Goal: Information Seeking & Learning: Learn about a topic

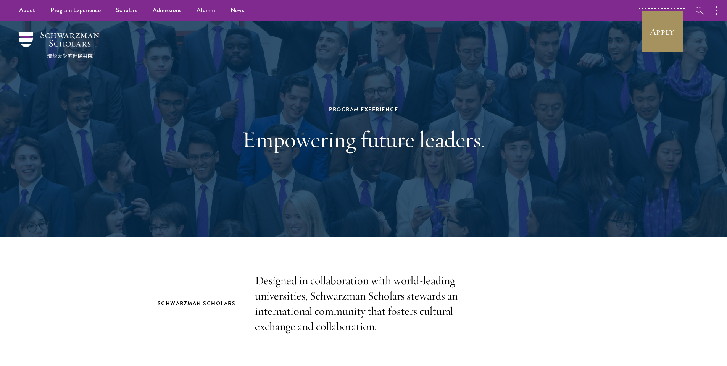
click at [651, 32] on link "Apply" at bounding box center [662, 31] width 43 height 43
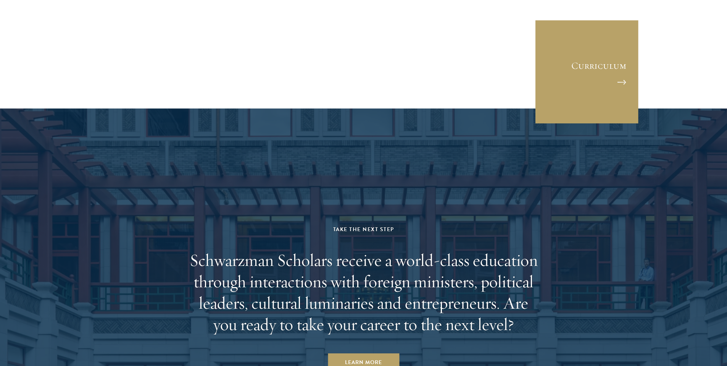
scroll to position [3953, 0]
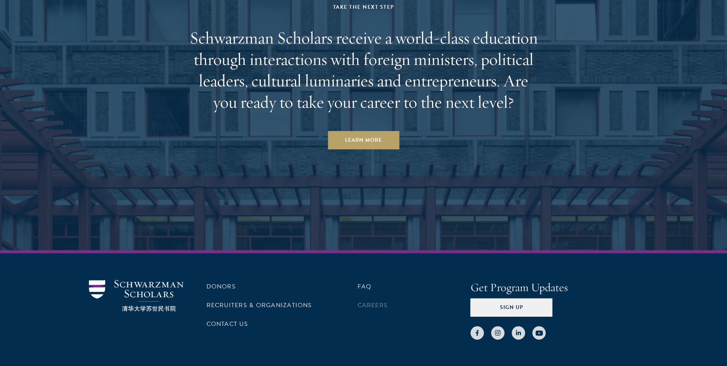
click at [365, 298] on li "Careers" at bounding box center [414, 304] width 113 height 13
click at [364, 300] on link "Careers" at bounding box center [373, 304] width 31 height 9
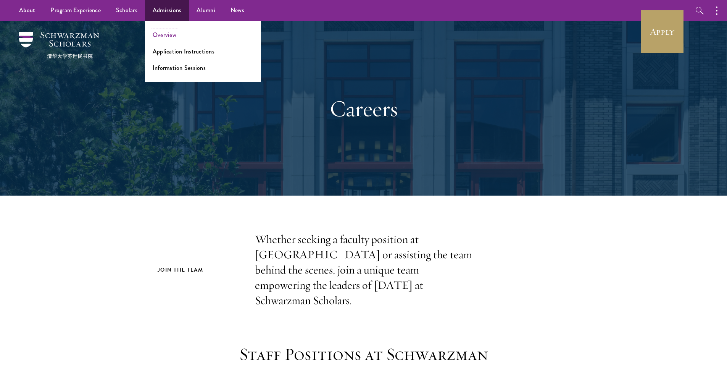
click at [162, 35] on link "Overview" at bounding box center [165, 35] width 24 height 9
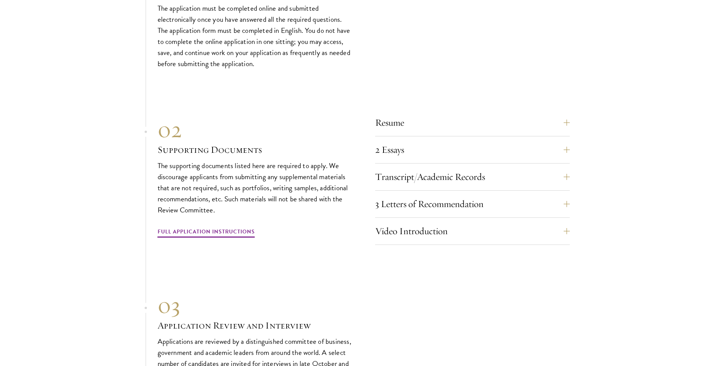
scroll to position [2513, 0]
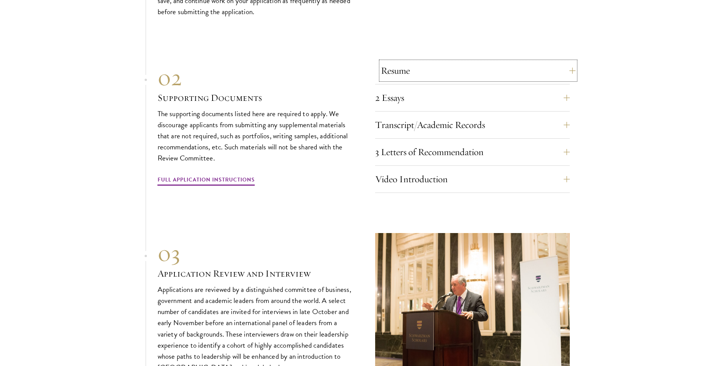
click at [388, 62] on button "Resume" at bounding box center [478, 70] width 195 height 18
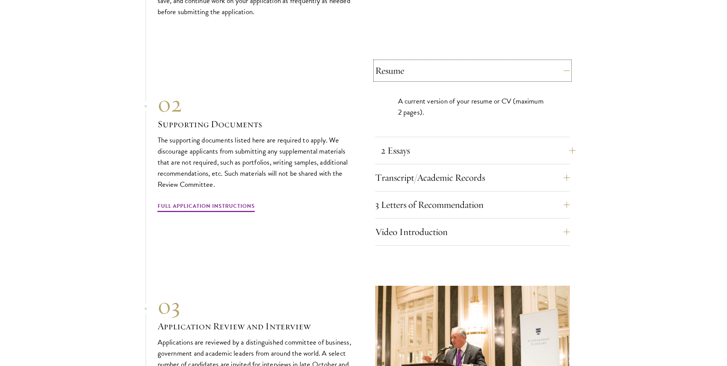
click at [427, 142] on button "2 Essays" at bounding box center [478, 150] width 195 height 18
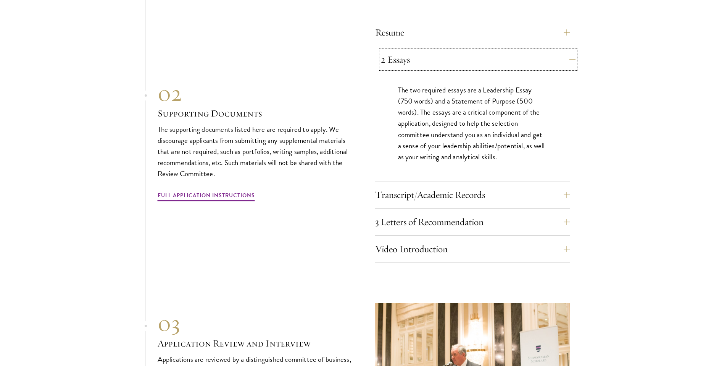
scroll to position [2552, 0]
click at [447, 192] on button "Transcript/Academic Records" at bounding box center [478, 194] width 195 height 18
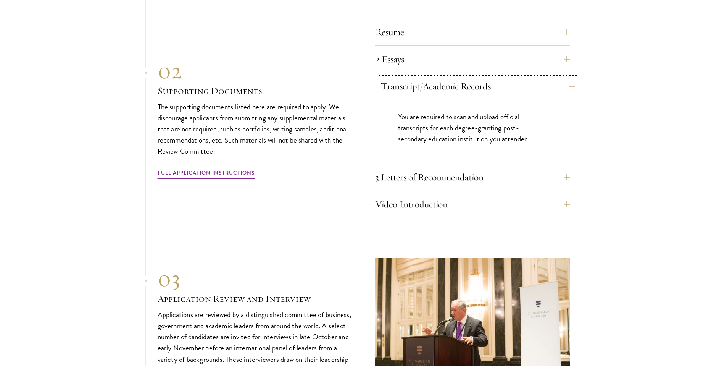
scroll to position [2570, 0]
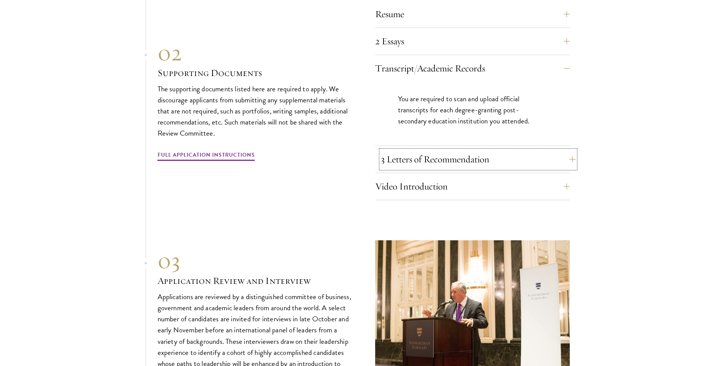
click at [429, 156] on button "3 Letters of Recommendation" at bounding box center [478, 159] width 195 height 18
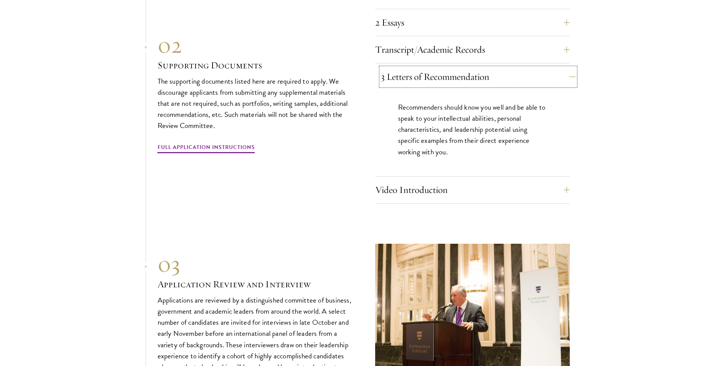
scroll to position [2594, 0]
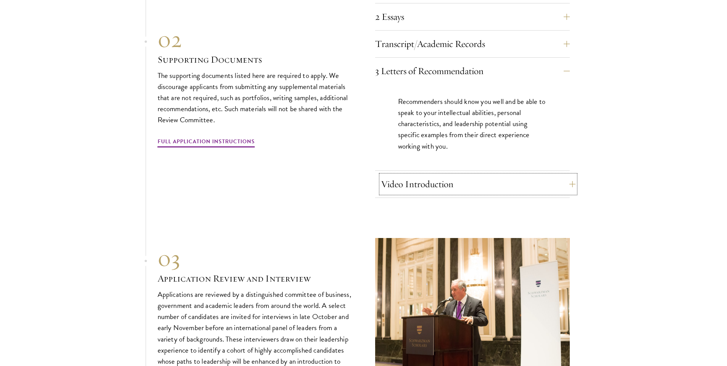
click at [426, 175] on button "Video Introduction" at bounding box center [478, 184] width 195 height 18
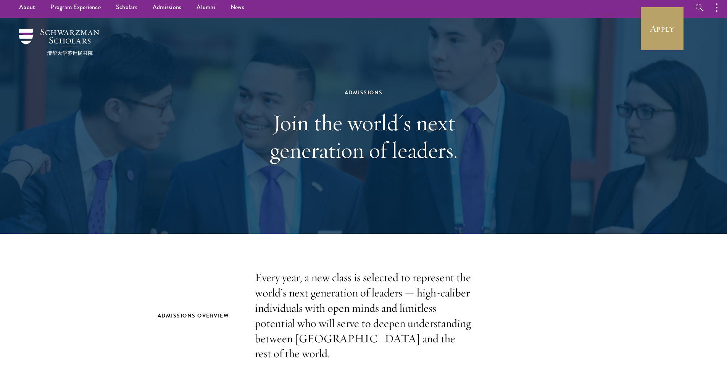
scroll to position [0, 0]
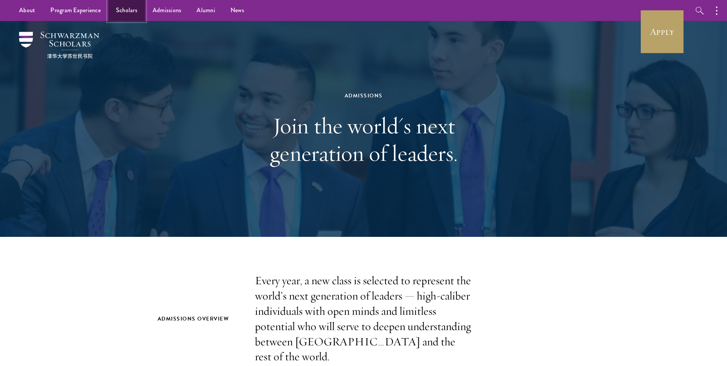
click at [132, 10] on link "Scholars" at bounding box center [126, 10] width 37 height 21
